Goal: Transaction & Acquisition: Purchase product/service

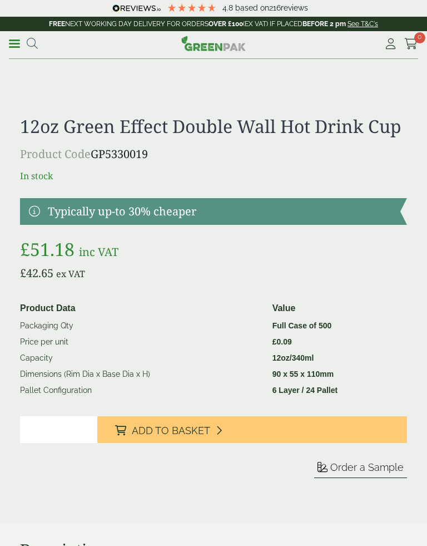
scroll to position [315, 0]
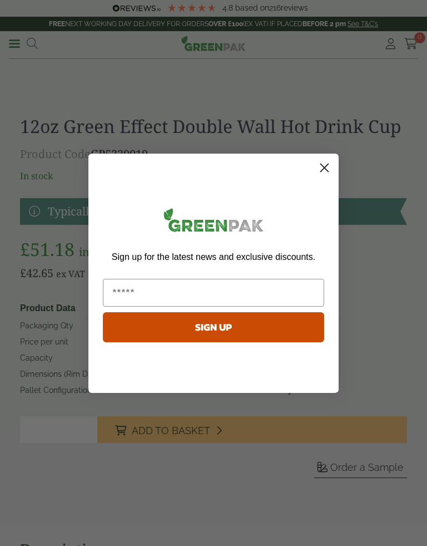
click at [331, 163] on circle "Close dialog" at bounding box center [324, 167] width 18 height 18
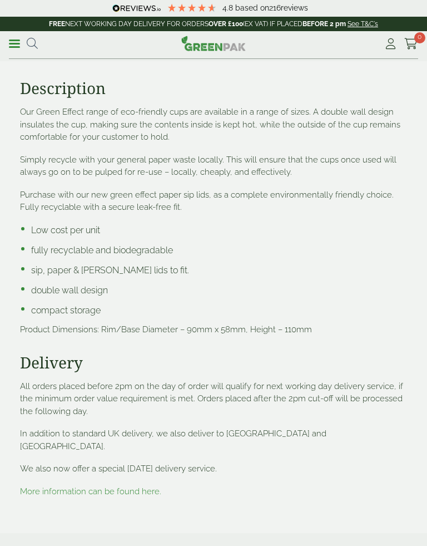
scroll to position [825, 0]
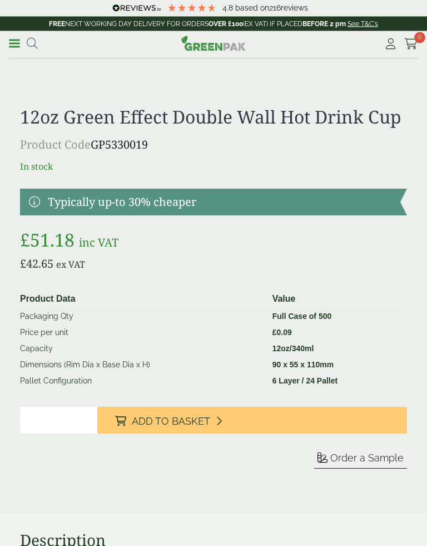
scroll to position [325, 0]
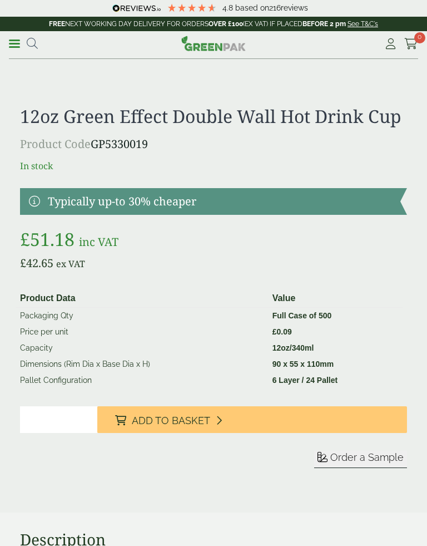
click at [65, 422] on input "*" at bounding box center [58, 419] width 77 height 27
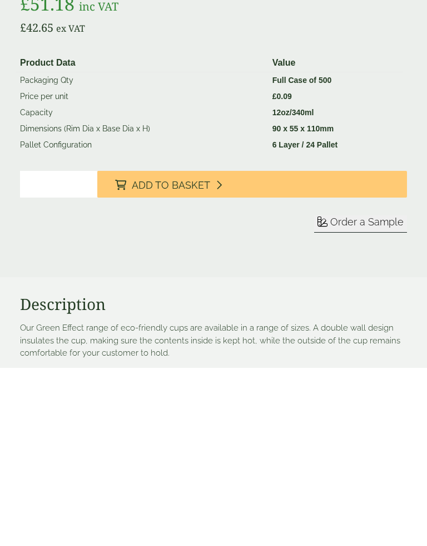
type input "*"
click at [224, 349] on button "Add to Basket" at bounding box center [252, 362] width 310 height 27
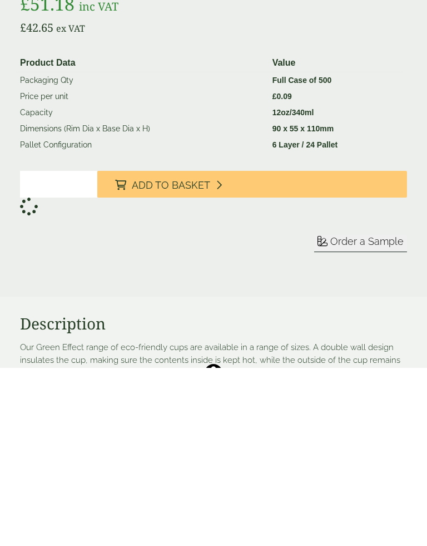
scroll to position [561, 0]
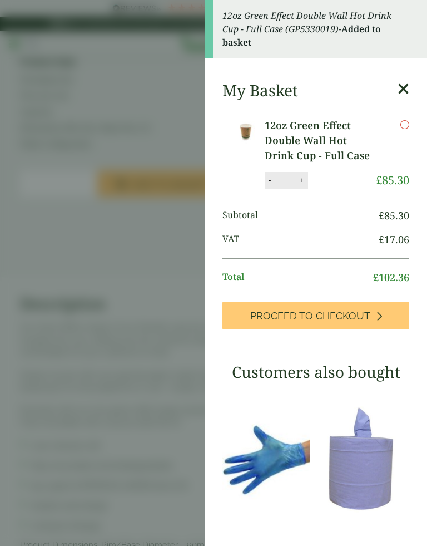
click at [355, 412] on img at bounding box center [365, 458] width 88 height 139
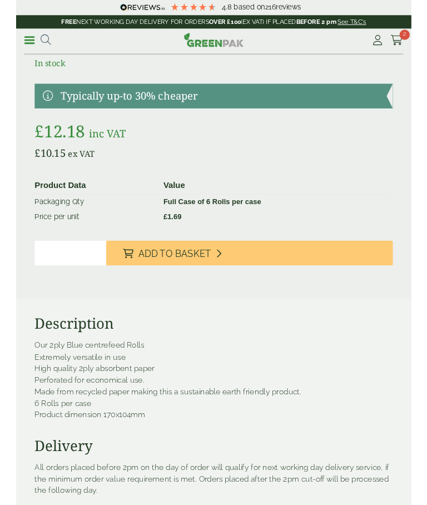
scroll to position [359, 0]
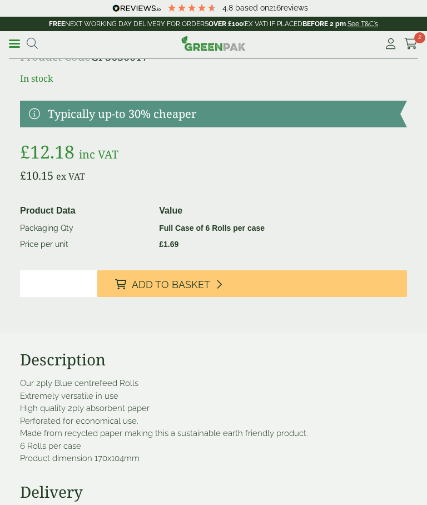
click at [210, 282] on button "Add to Basket" at bounding box center [252, 283] width 310 height 27
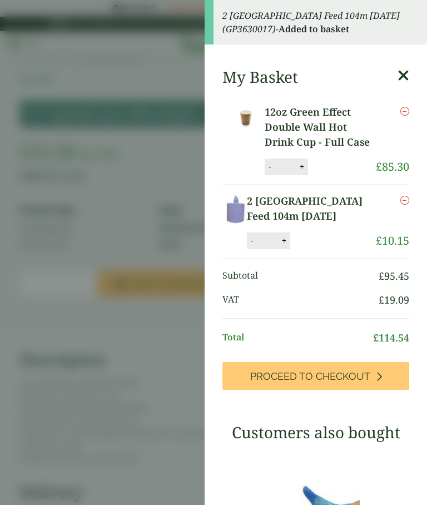
scroll to position [-2, 0]
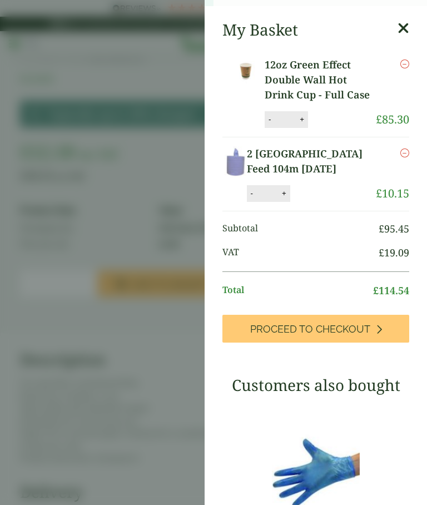
click at [181, 155] on aside "2 [GEOGRAPHIC_DATA] Feed 104m [DATE] (GP3630017) - Added to basket My Basket 12…" at bounding box center [213, 252] width 427 height 505
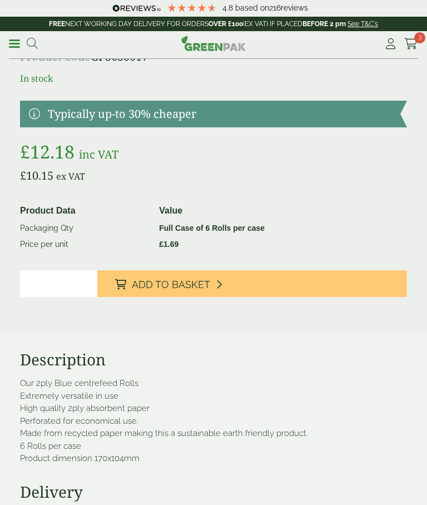
scroll to position [0, 0]
click at [18, 44] on link "Menu" at bounding box center [14, 42] width 11 height 11
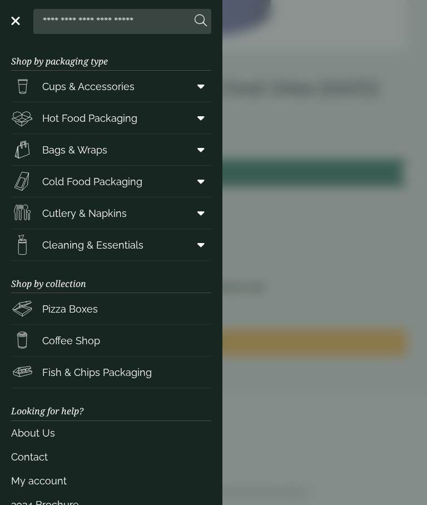
click at [131, 214] on link "Cutlery & Napkins" at bounding box center [111, 212] width 200 height 31
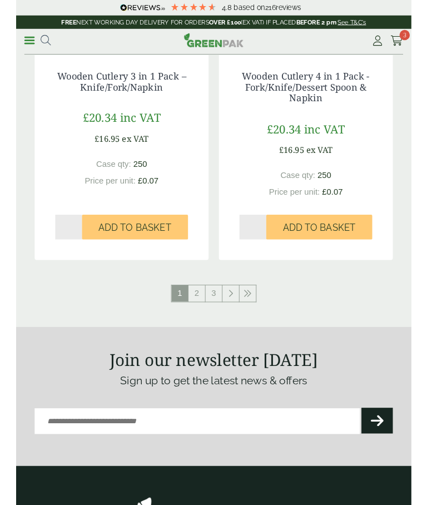
scroll to position [2046, 0]
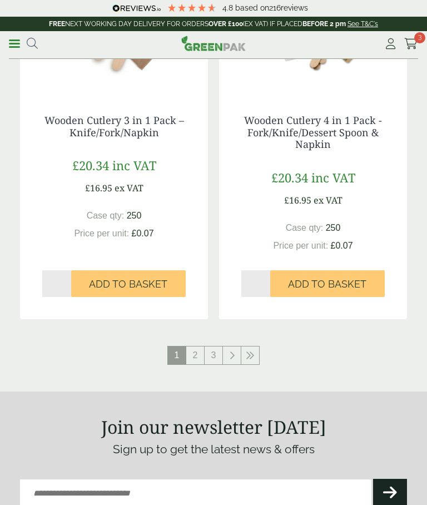
click at [195, 355] on link "2" at bounding box center [195, 355] width 18 height 18
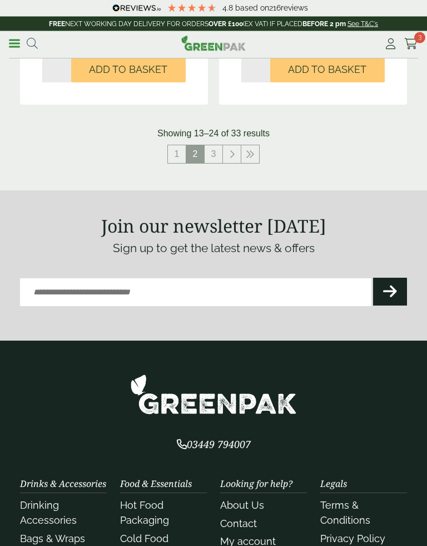
scroll to position [2203, 0]
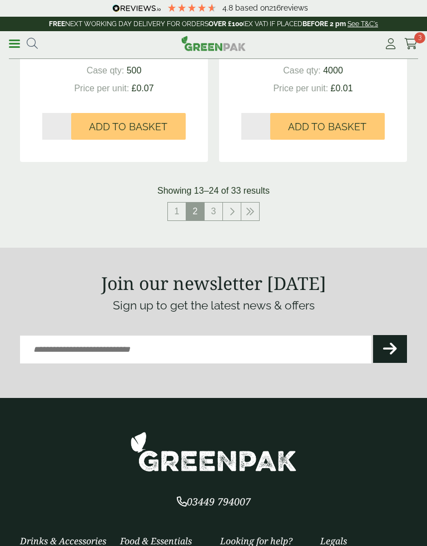
click at [215, 206] on link "3" at bounding box center [214, 211] width 18 height 18
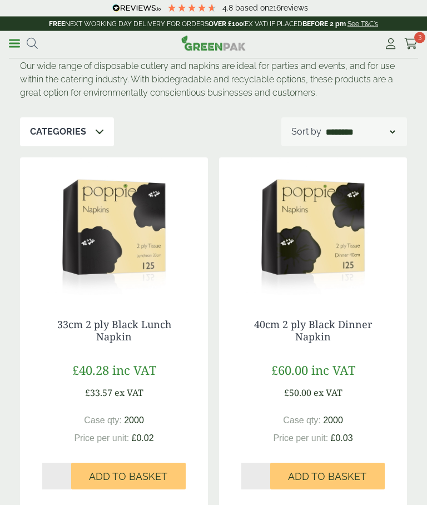
scroll to position [2, 0]
